Goal: Navigation & Orientation: Find specific page/section

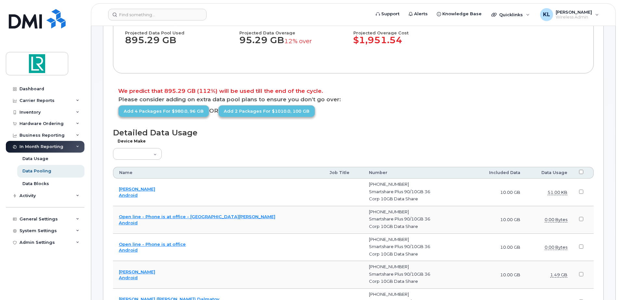
scroll to position [32, 0]
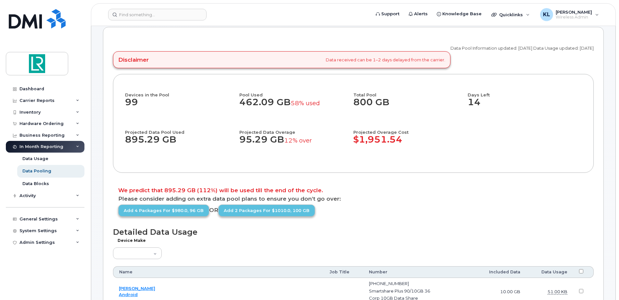
click at [258, 140] on dd "95.29 GB 12% over" at bounding box center [293, 142] width 108 height 17
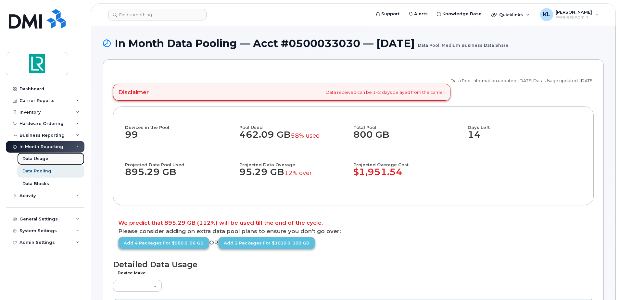
click at [40, 158] on div "Data Usage" at bounding box center [35, 159] width 26 height 6
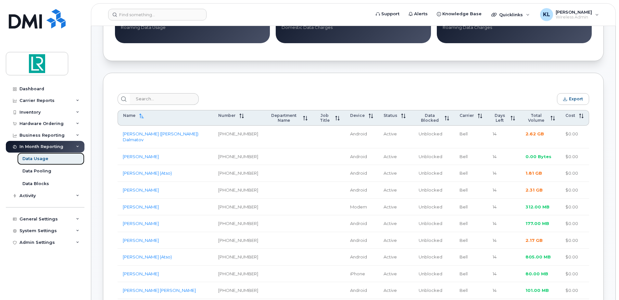
scroll to position [195, 0]
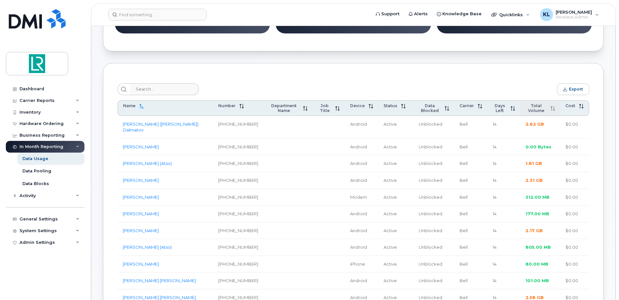
click at [551, 111] on icon at bounding box center [552, 108] width 5 height 5
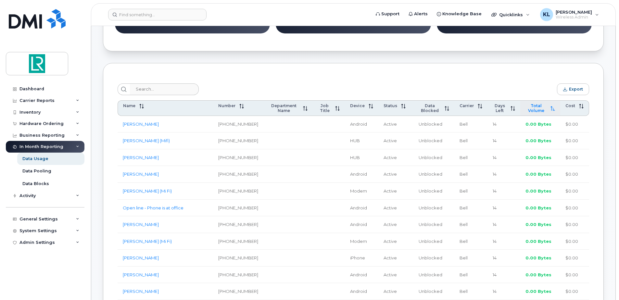
click at [551, 111] on icon at bounding box center [552, 108] width 5 height 5
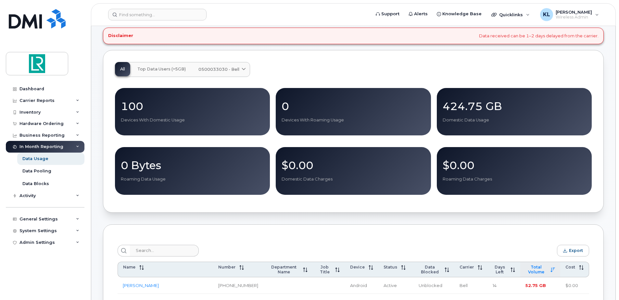
scroll to position [0, 0]
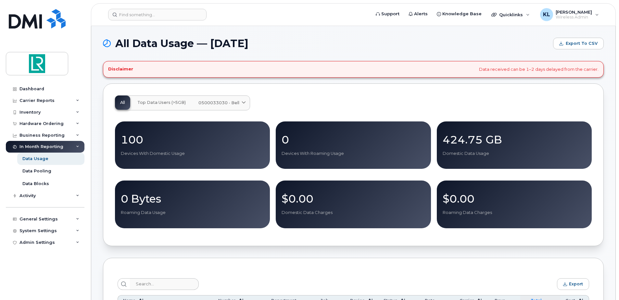
click at [187, 67] on div "Disclaimer Data received can be 1–2 days delayed from the carrier." at bounding box center [353, 69] width 501 height 17
click at [32, 88] on div "Dashboard" at bounding box center [31, 88] width 25 height 5
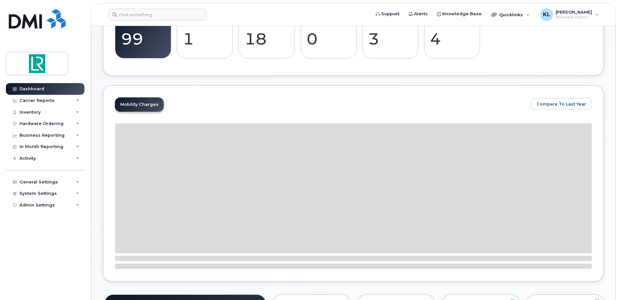
scroll to position [237, 0]
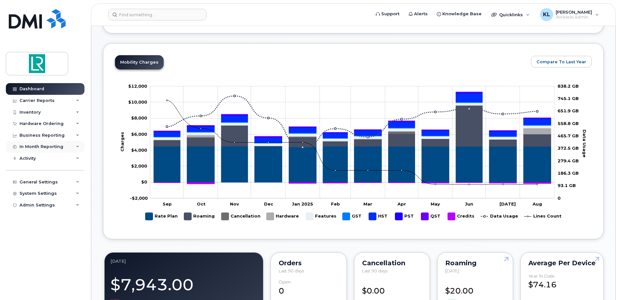
click at [76, 144] on div "In Month Reporting" at bounding box center [45, 147] width 79 height 12
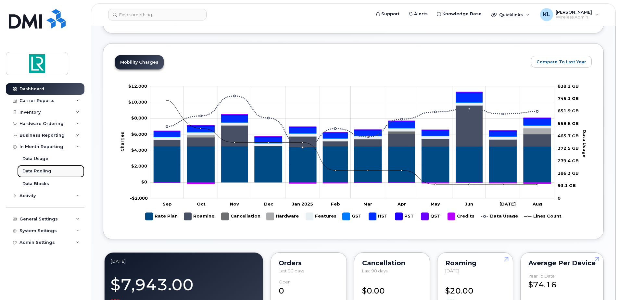
click at [45, 170] on div "Data Pooling" at bounding box center [36, 171] width 29 height 6
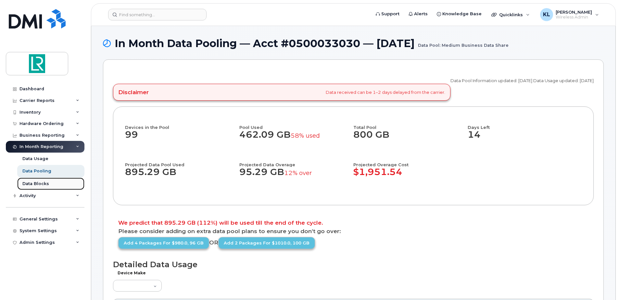
click at [31, 183] on div "Data Blocks" at bounding box center [35, 184] width 27 height 6
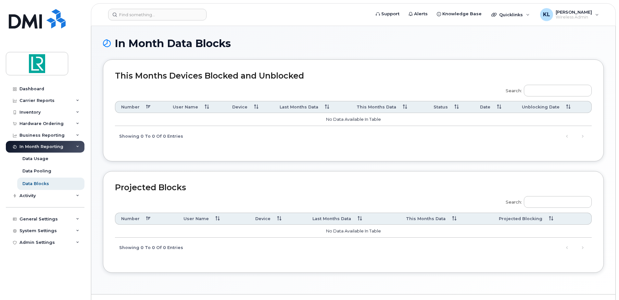
click at [265, 121] on td "No data available in table" at bounding box center [353, 119] width 477 height 13
click at [31, 196] on div "Activity" at bounding box center [27, 195] width 16 height 5
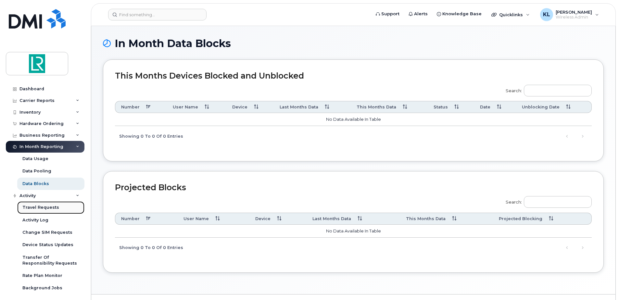
click at [54, 207] on div "Travel Requests" at bounding box center [40, 208] width 37 height 6
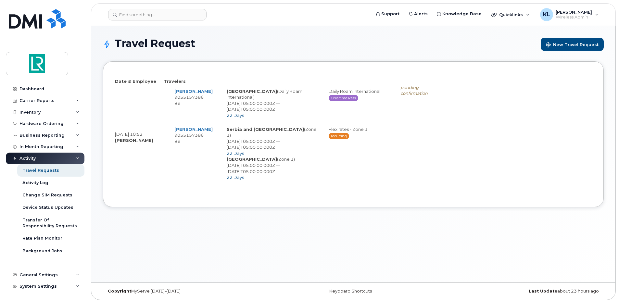
select select
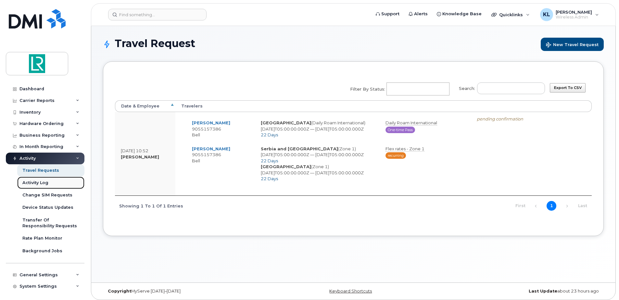
click at [38, 182] on div "Activity Log" at bounding box center [35, 183] width 26 height 6
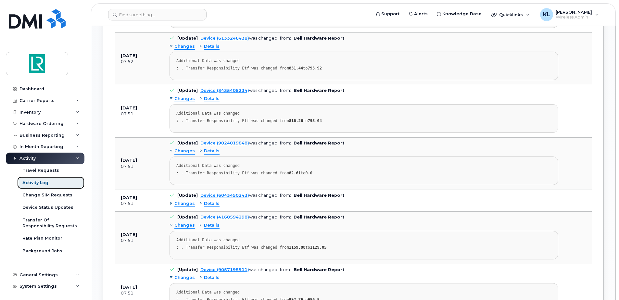
scroll to position [649, 0]
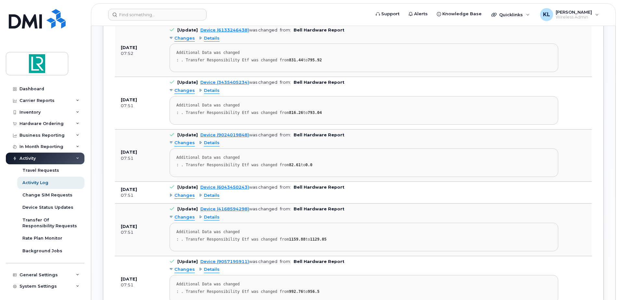
click at [199, 142] on div "Details" at bounding box center [209, 143] width 20 height 6
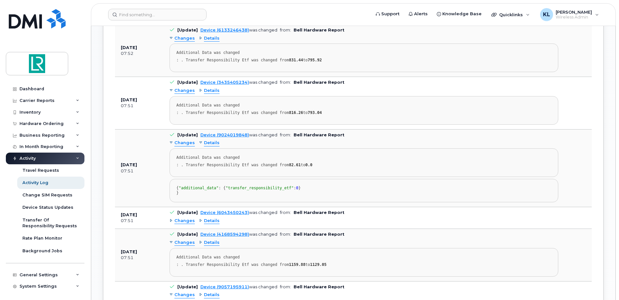
click at [199, 143] on div "Details" at bounding box center [209, 143] width 20 height 6
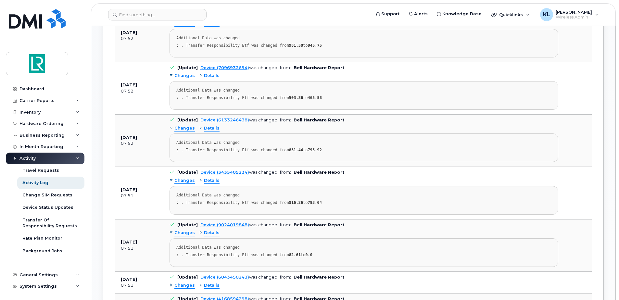
scroll to position [422, 0]
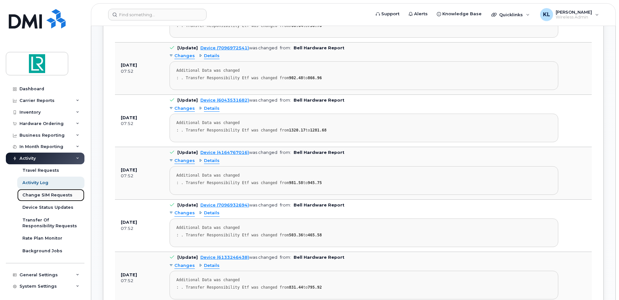
click at [47, 197] on div "Change SIM Requests" at bounding box center [47, 195] width 50 height 6
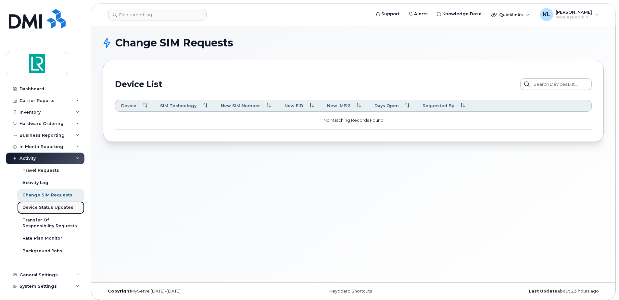
click at [48, 206] on div "Device Status Updates" at bounding box center [47, 208] width 51 height 6
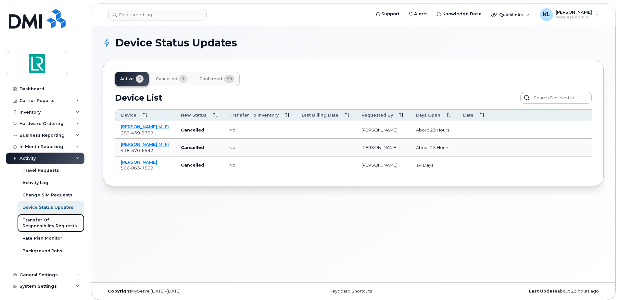
click at [56, 221] on div "Transfer Of Responsibility Requests" at bounding box center [50, 223] width 57 height 12
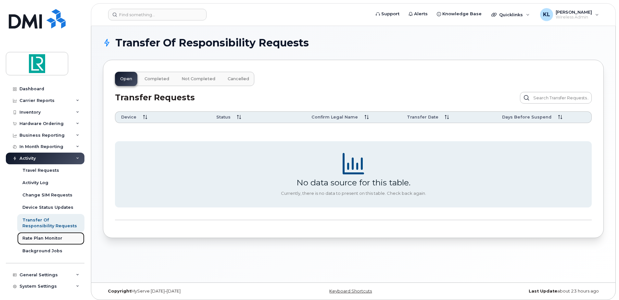
click at [40, 240] on div "Rate Plan Monitor" at bounding box center [42, 238] width 40 height 6
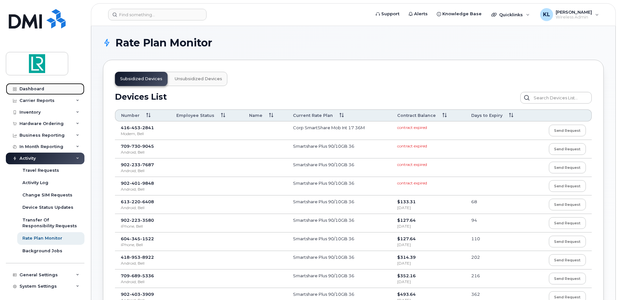
click at [35, 86] on link "Dashboard" at bounding box center [45, 89] width 79 height 12
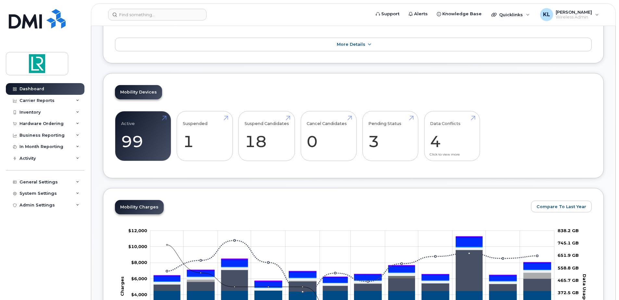
scroll to position [97, 0]
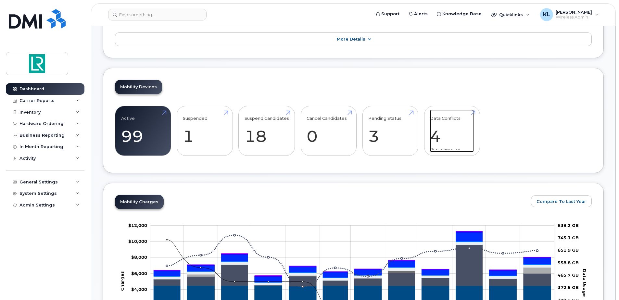
click at [461, 134] on link "Data Conflicts 4" at bounding box center [452, 130] width 44 height 43
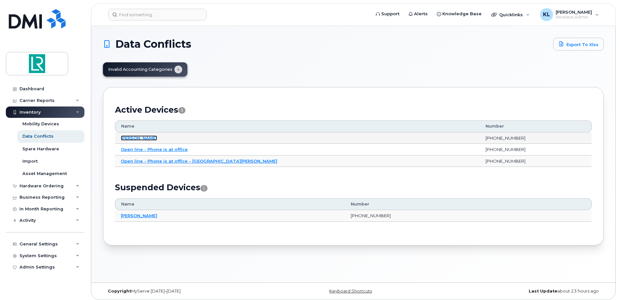
click at [147, 136] on link "[PERSON_NAME]" at bounding box center [139, 137] width 36 height 5
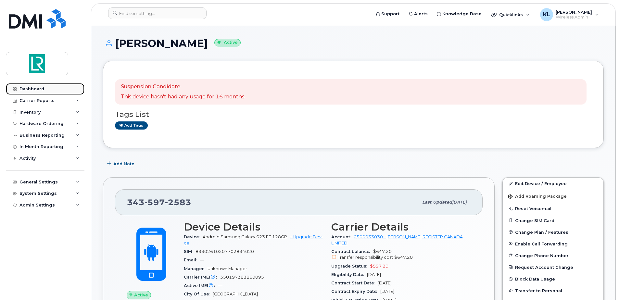
click at [42, 88] on div "Dashboard" at bounding box center [31, 88] width 25 height 5
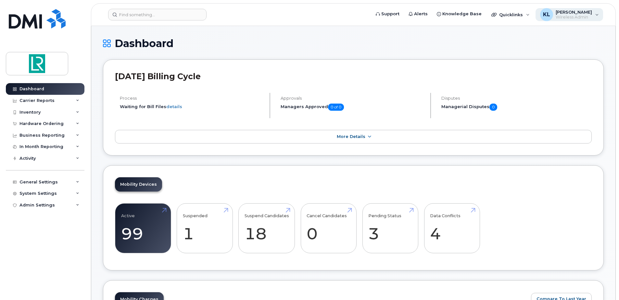
click at [595, 15] on div "KL [PERSON_NAME] Wireless Admin" at bounding box center [569, 14] width 68 height 13
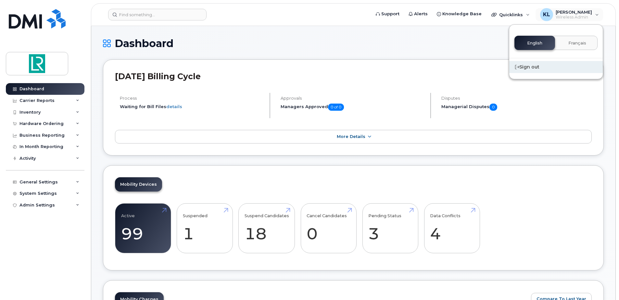
click at [525, 67] on div "Sign out" at bounding box center [556, 67] width 94 height 12
